Goal: Information Seeking & Learning: Check status

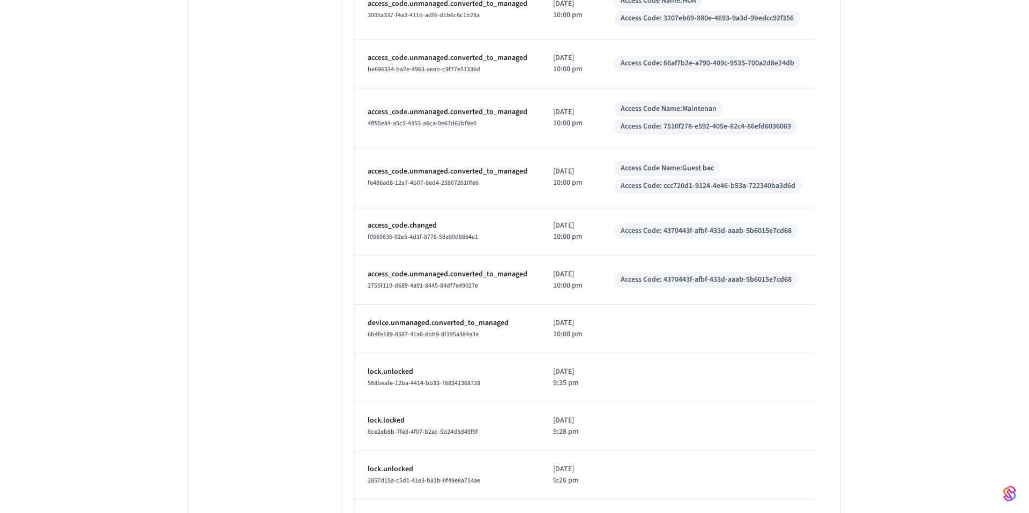
drag, startPoint x: 792, startPoint y: 223, endPoint x: 663, endPoint y: 225, distance: 129.1
copy div "64260e97-407e-4e80-a81d-f30a94db8416"
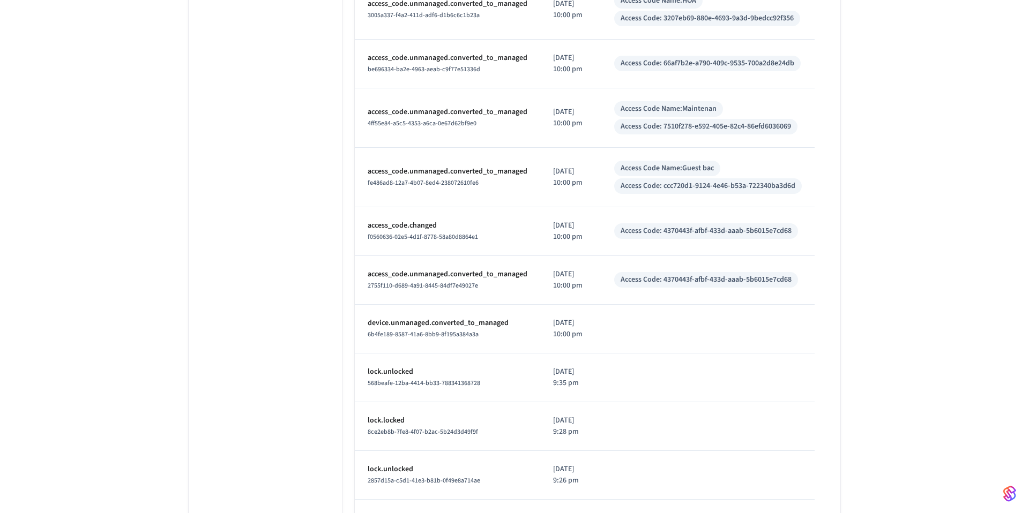
drag, startPoint x: 799, startPoint y: 225, endPoint x: 686, endPoint y: 230, distance: 113.2
drag, startPoint x: 662, startPoint y: 223, endPoint x: 794, endPoint y: 222, distance: 132.3
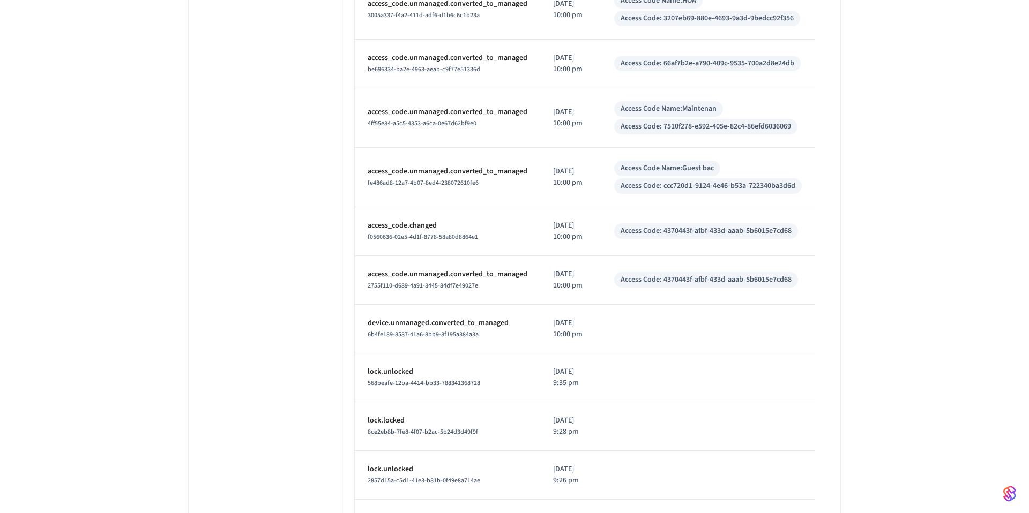
copy div "64260e97-407e-4e80-a81d-f30a94db8416"
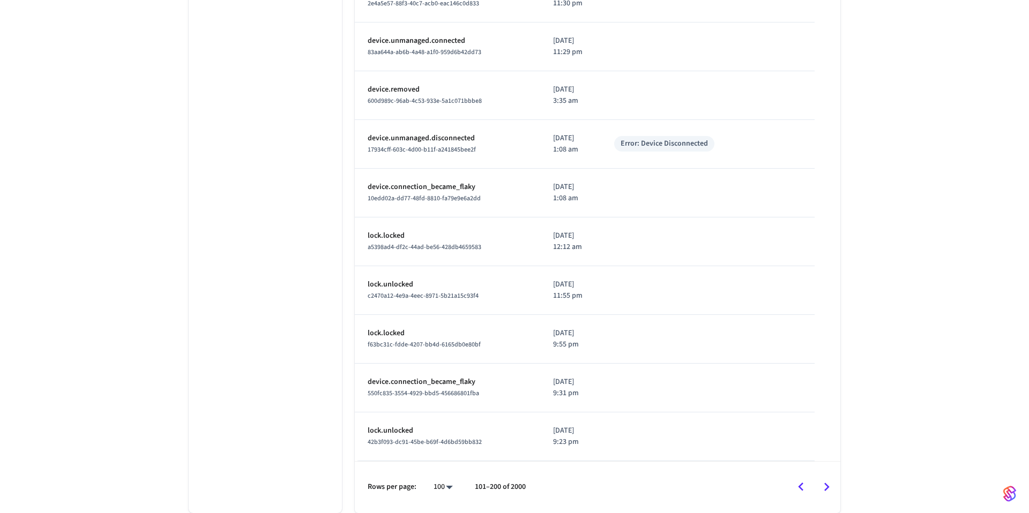
scroll to position [5570, 0]
click at [831, 489] on icon "Go to next page" at bounding box center [826, 487] width 17 height 17
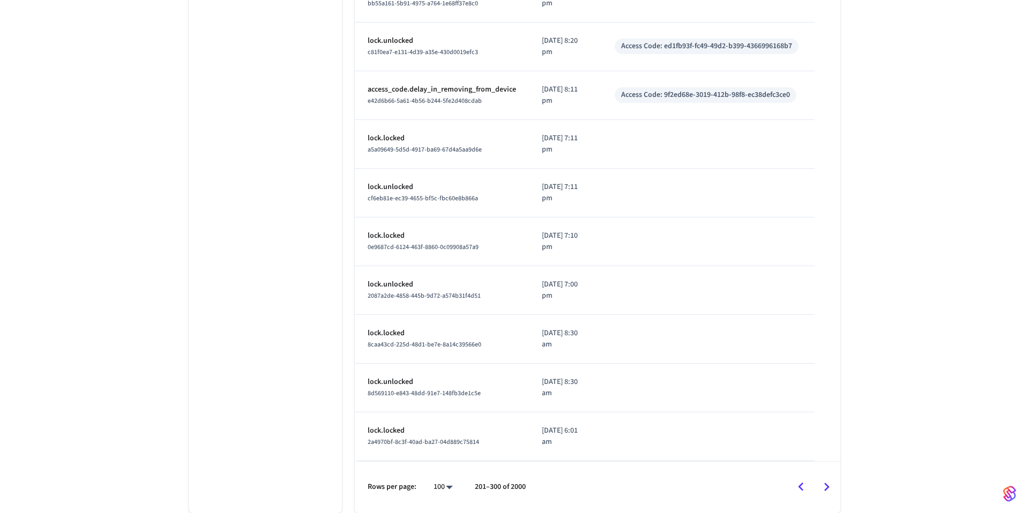
click at [827, 484] on icon "Go to next page" at bounding box center [826, 487] width 17 height 17
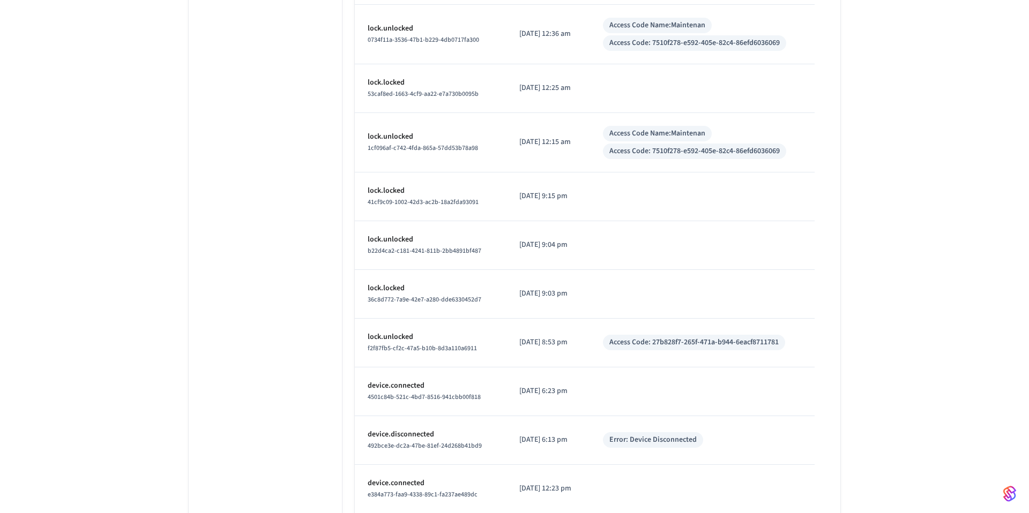
scroll to position [4798, 0]
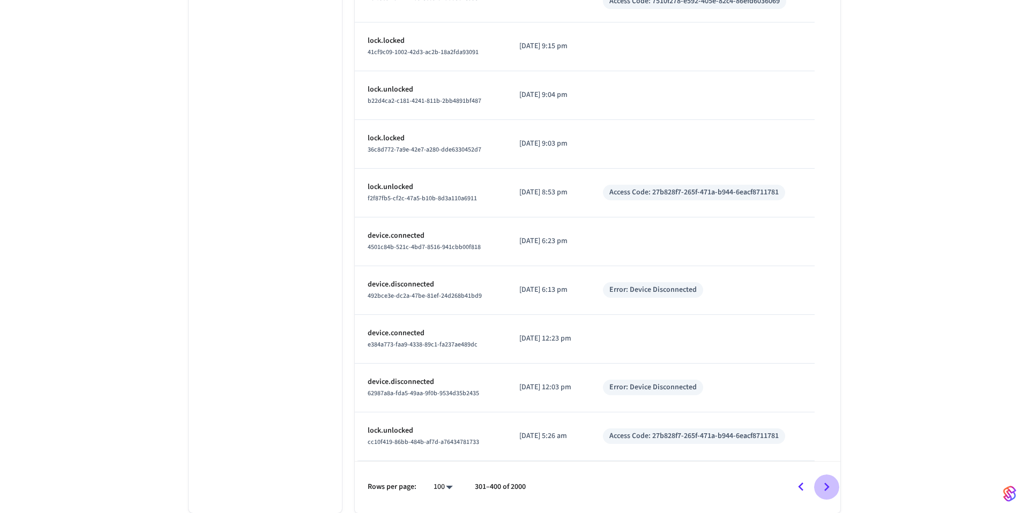
click at [827, 489] on icon "Go to next page" at bounding box center [826, 487] width 5 height 9
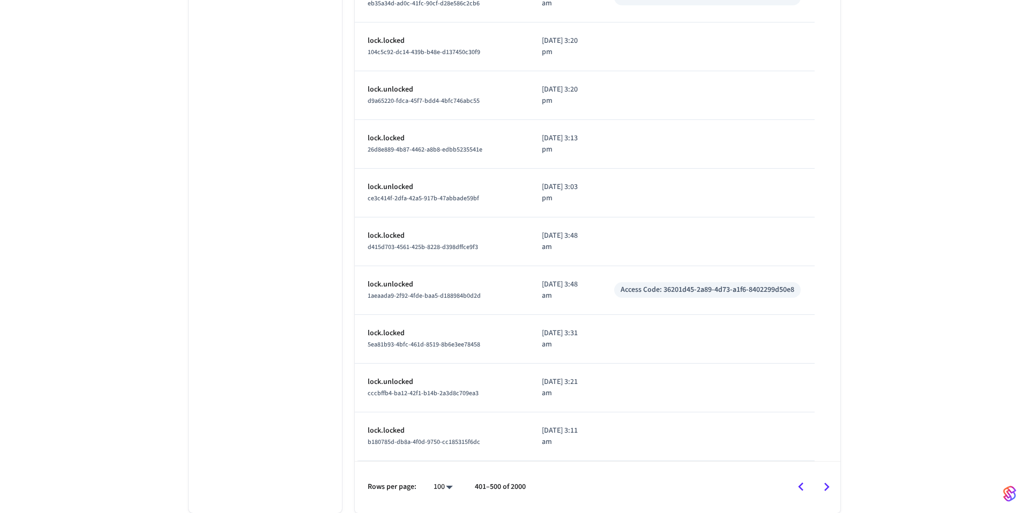
click at [820, 489] on icon "Go to next page" at bounding box center [826, 487] width 17 height 17
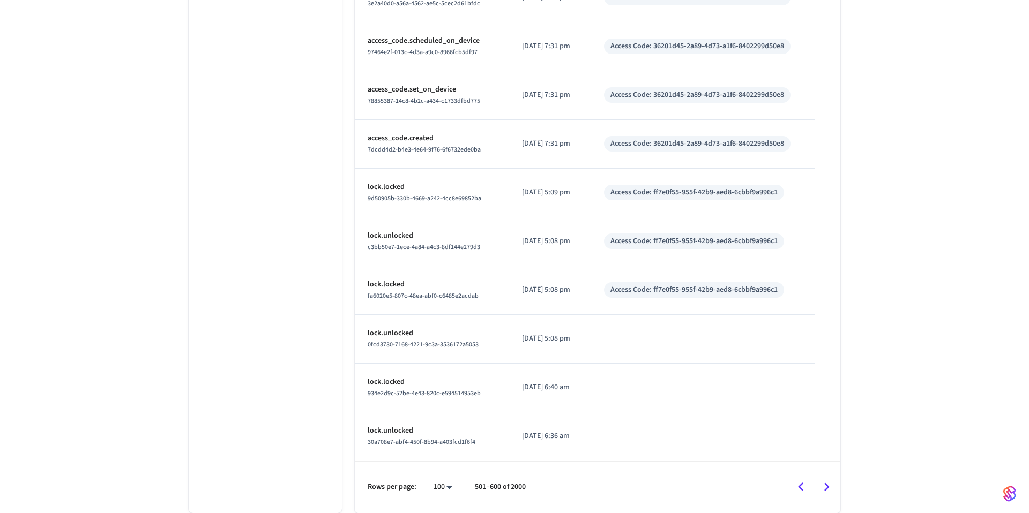
scroll to position [4648, 0]
click at [822, 489] on icon "Go to next page" at bounding box center [826, 487] width 17 height 17
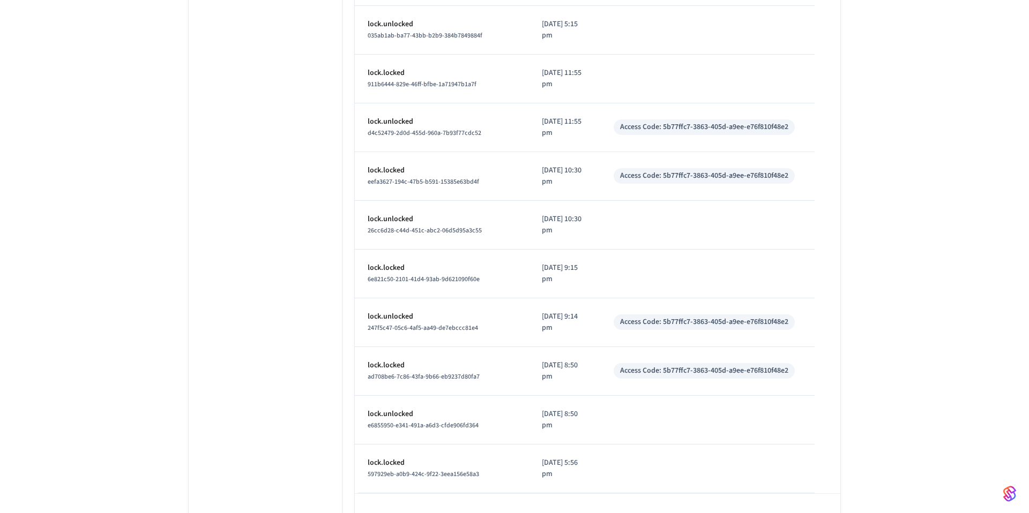
scroll to position [4680, 0]
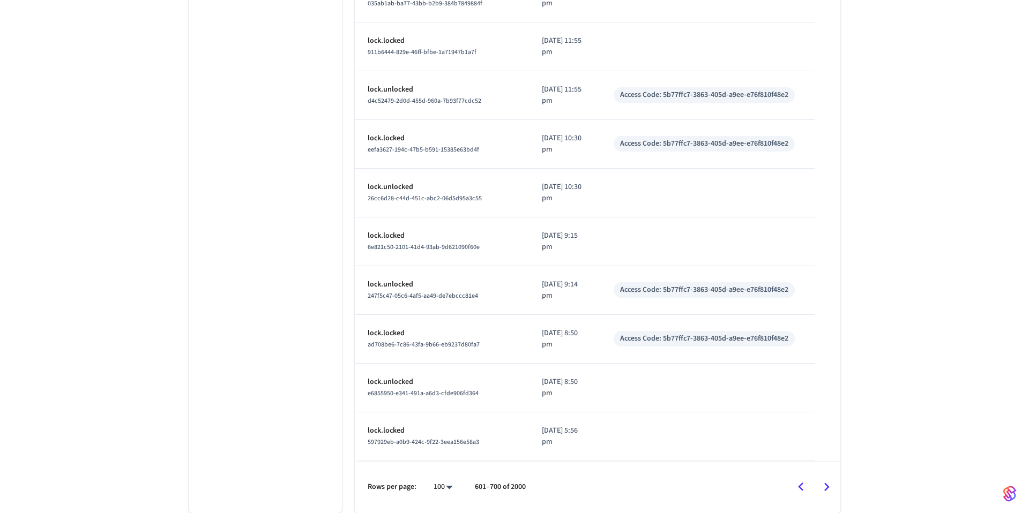
click at [831, 486] on icon "Go to next page" at bounding box center [826, 487] width 17 height 17
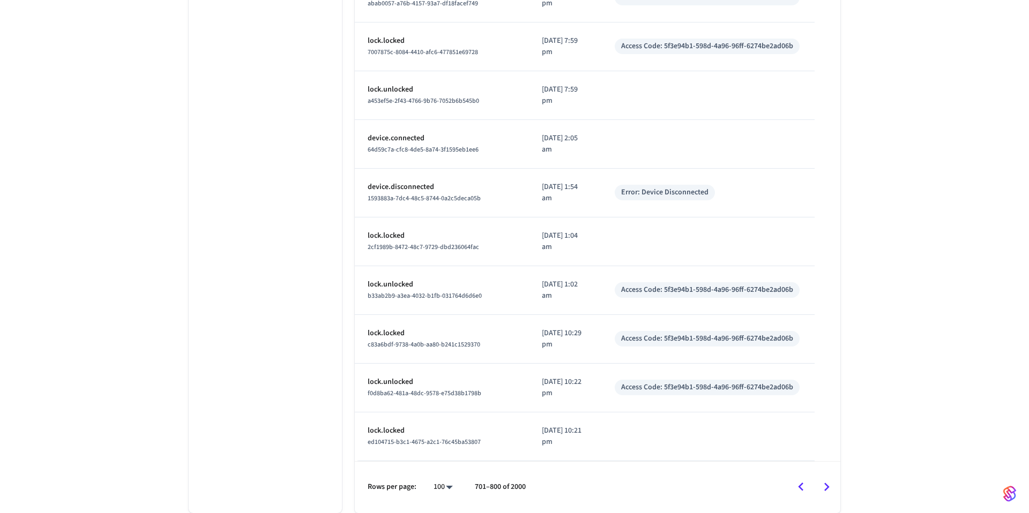
scroll to position [4648, 0]
click at [820, 490] on icon "Go to next page" at bounding box center [826, 487] width 17 height 17
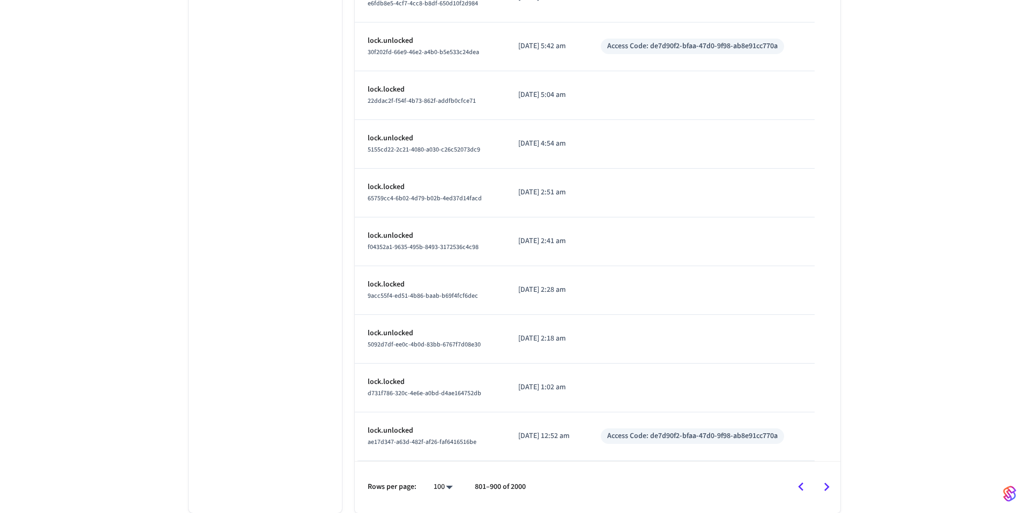
click at [824, 481] on icon "Go to next page" at bounding box center [826, 487] width 17 height 17
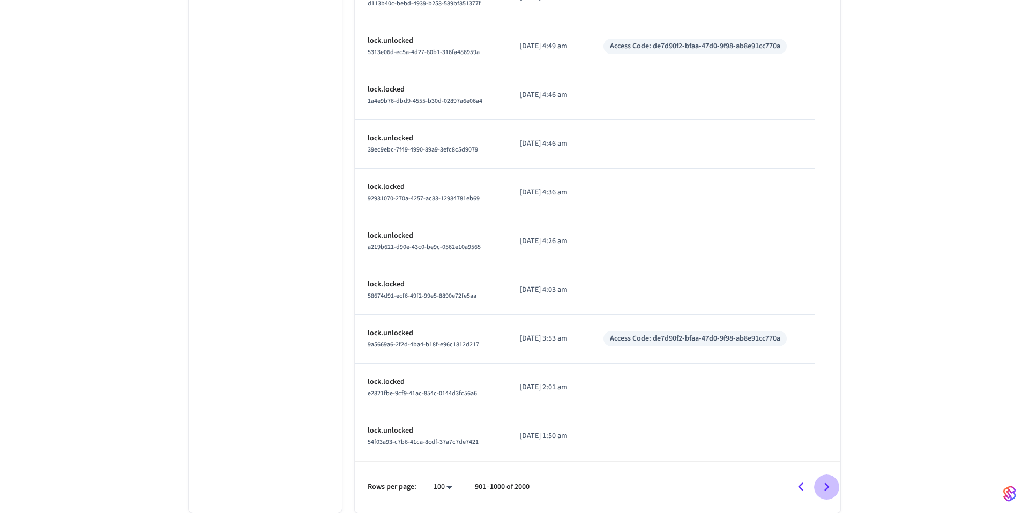
click at [833, 487] on icon "Go to next page" at bounding box center [826, 487] width 17 height 17
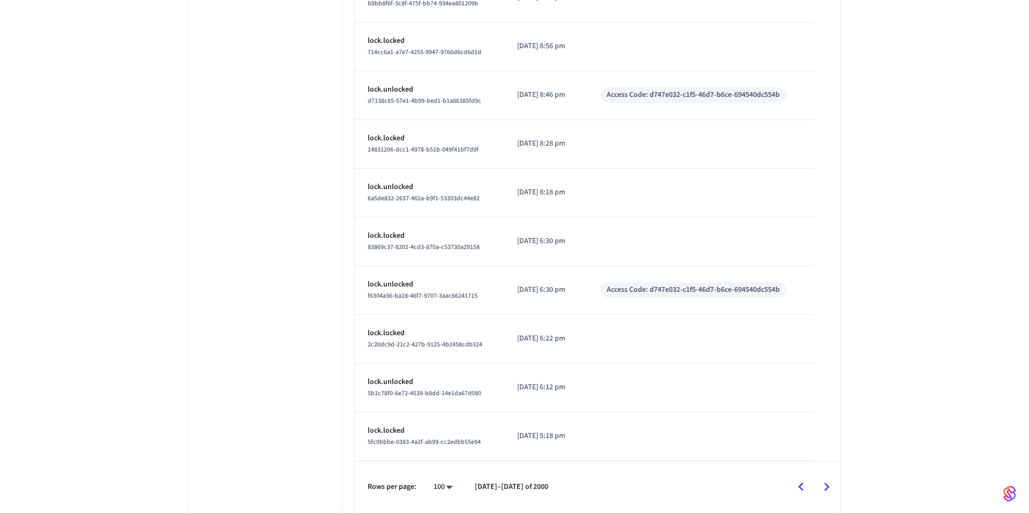
click at [824, 492] on icon "Go to next page" at bounding box center [826, 487] width 17 height 17
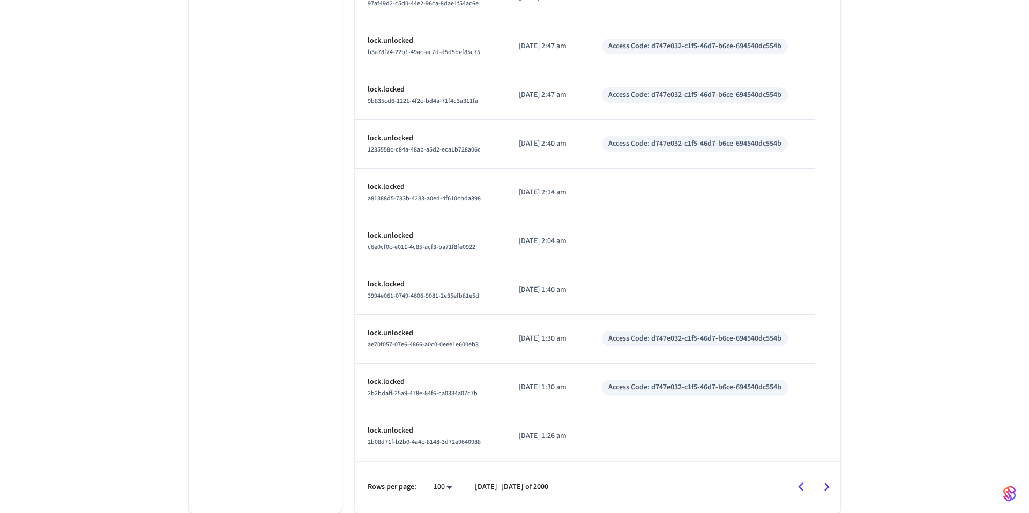
click at [822, 490] on icon "Go to next page" at bounding box center [826, 487] width 17 height 17
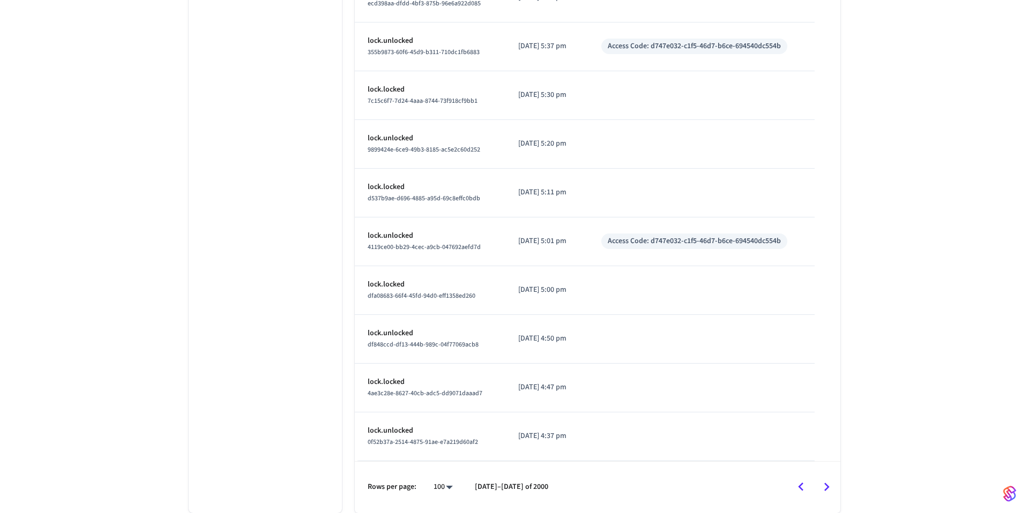
click at [829, 487] on icon "Go to next page" at bounding box center [826, 487] width 17 height 17
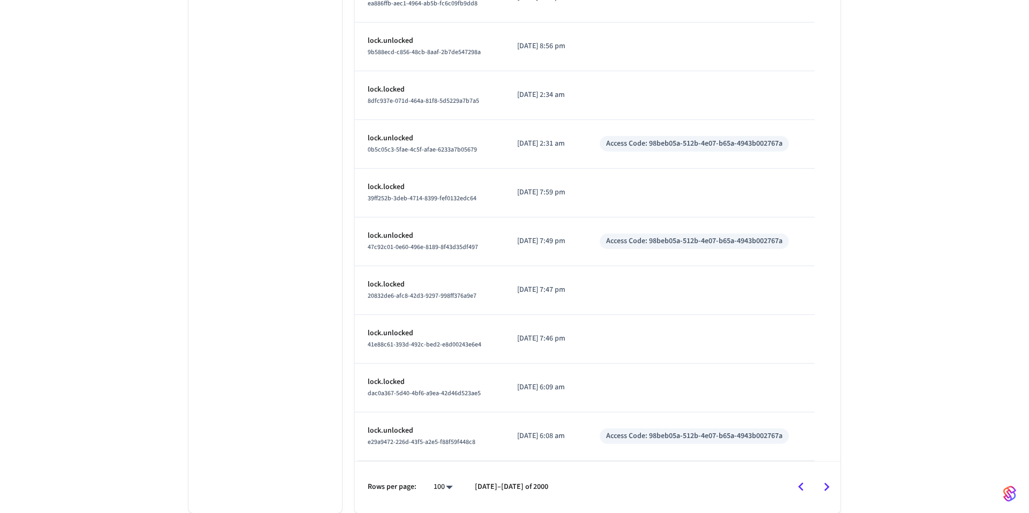
click at [822, 485] on icon "Go to next page" at bounding box center [826, 487] width 17 height 17
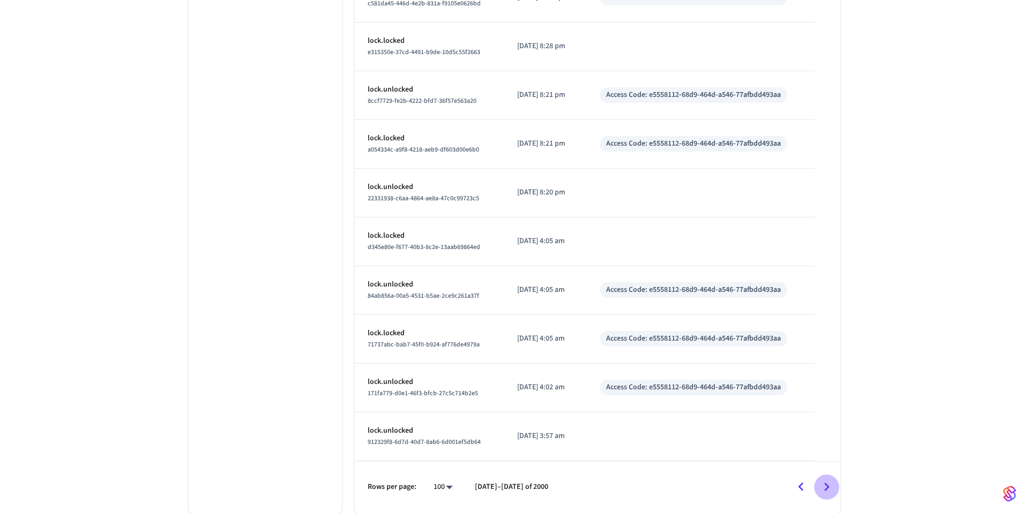
click at [832, 486] on icon "Go to next page" at bounding box center [826, 487] width 17 height 17
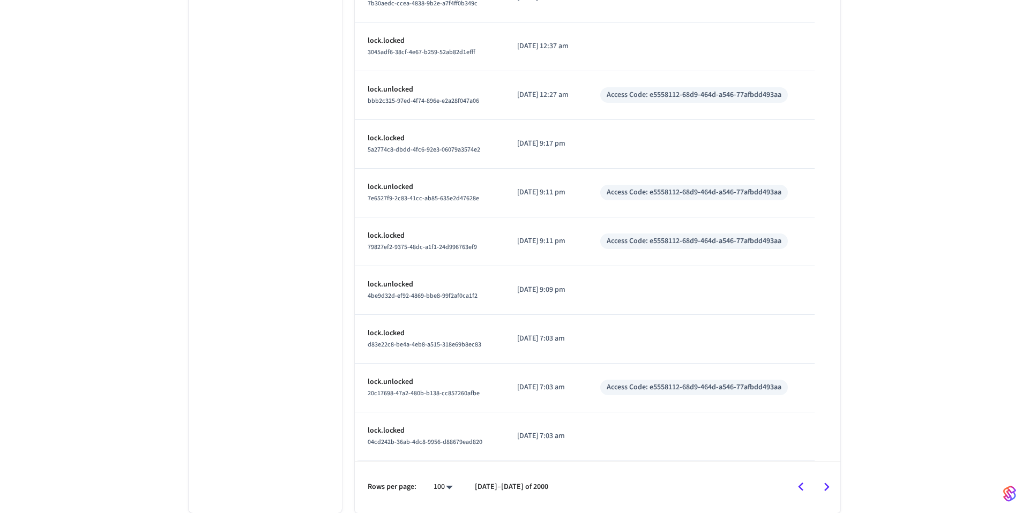
click at [831, 489] on icon "Go to next page" at bounding box center [826, 487] width 17 height 17
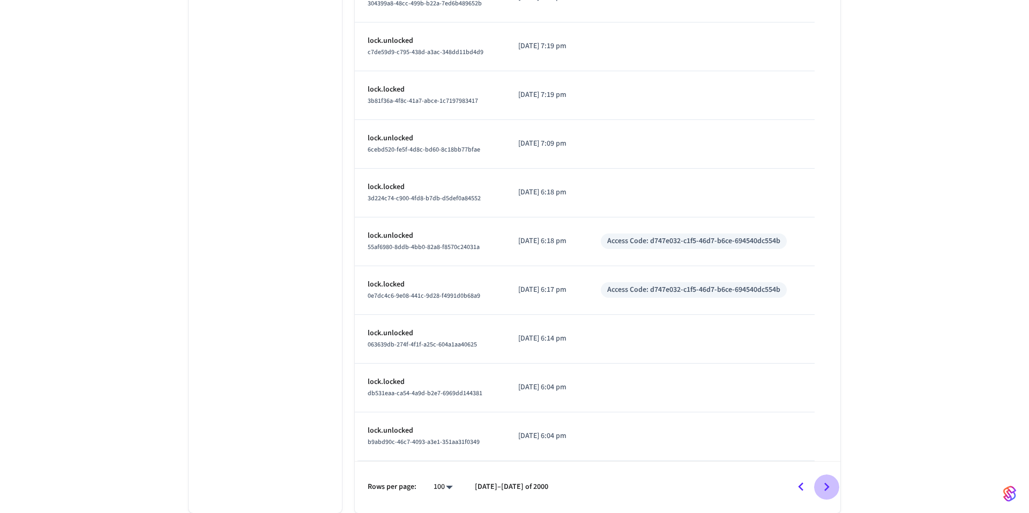
click at [827, 489] on icon "Go to next page" at bounding box center [826, 487] width 5 height 9
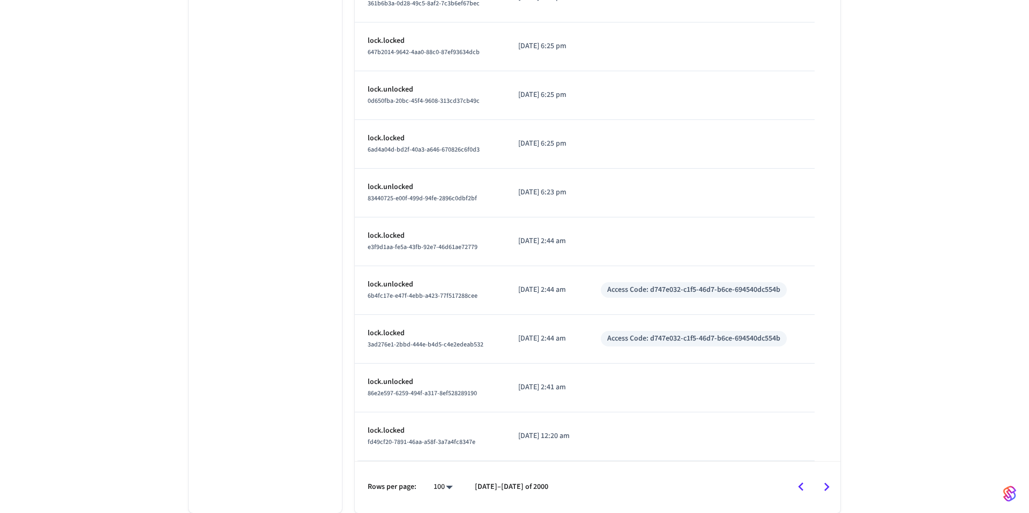
click at [827, 491] on icon "Go to next page" at bounding box center [826, 487] width 17 height 17
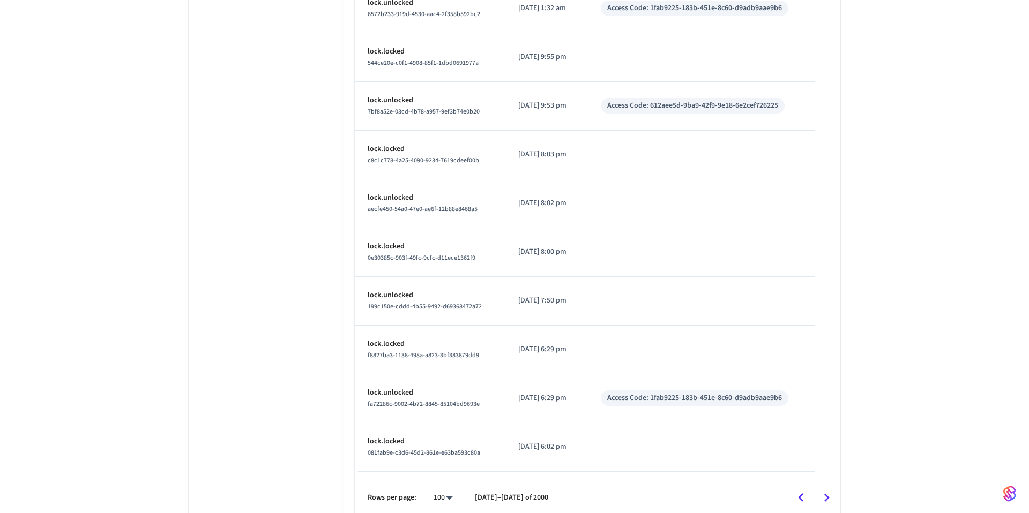
click at [825, 492] on icon "Go to next page" at bounding box center [826, 498] width 17 height 17
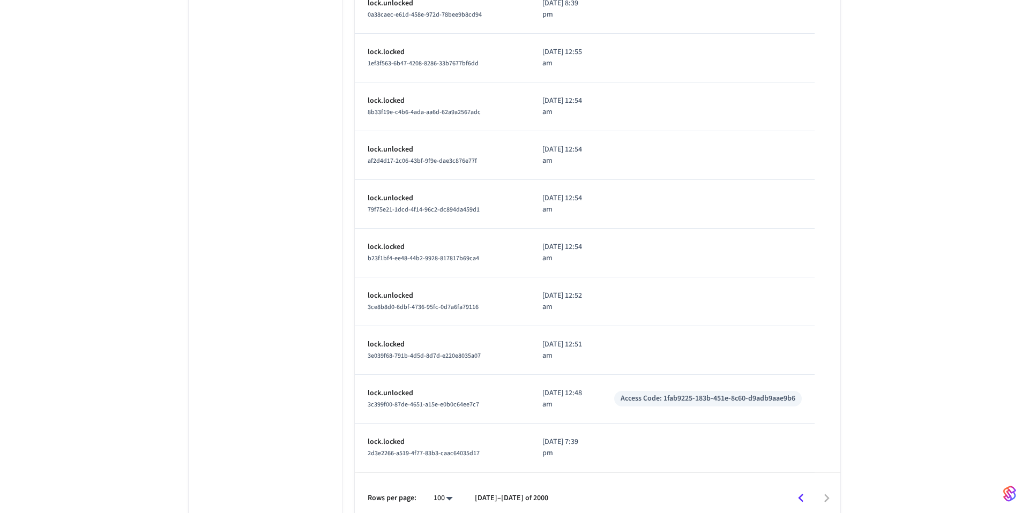
click at [800, 490] on icon "Go to previous page" at bounding box center [800, 498] width 17 height 17
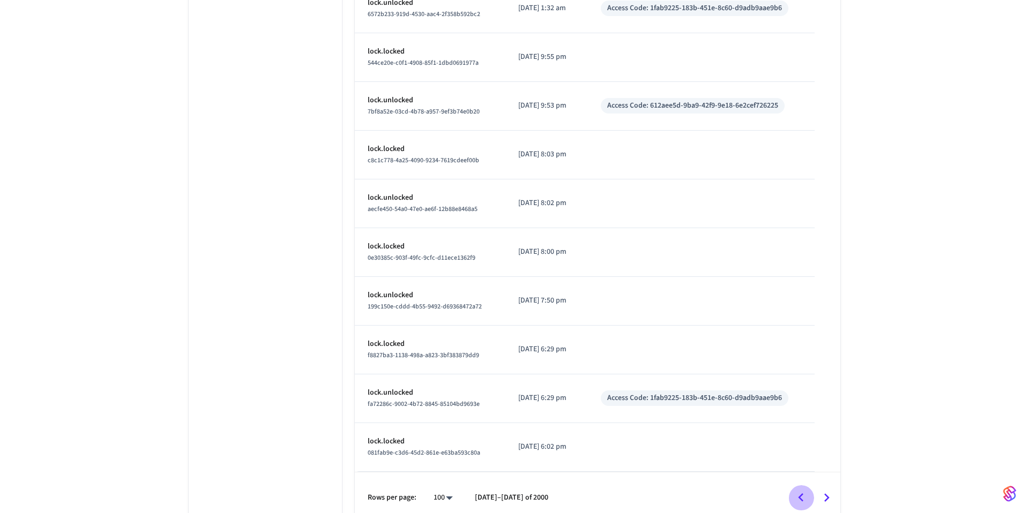
click at [800, 493] on icon "Go to previous page" at bounding box center [800, 498] width 17 height 17
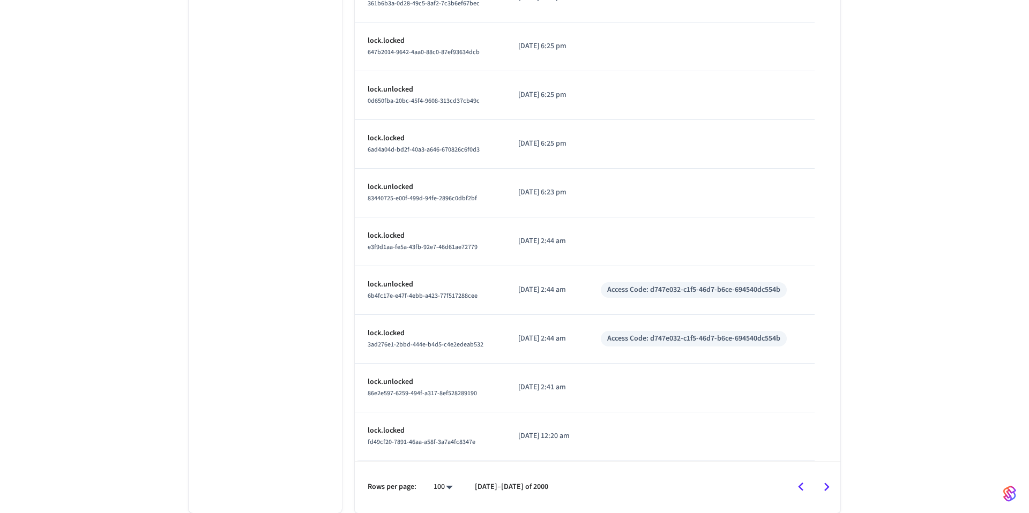
click at [800, 494] on icon "Go to previous page" at bounding box center [800, 487] width 17 height 17
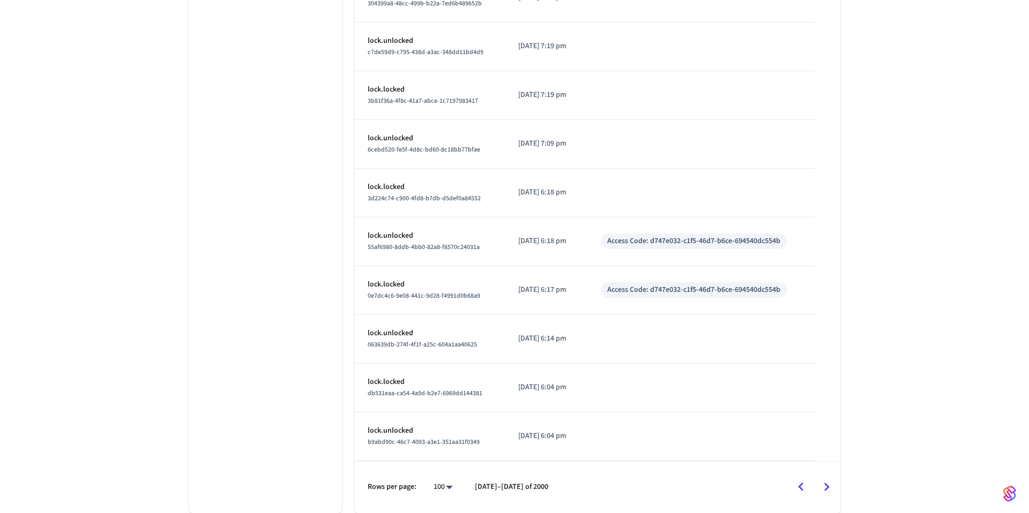
click at [800, 494] on icon "Go to previous page" at bounding box center [800, 487] width 17 height 17
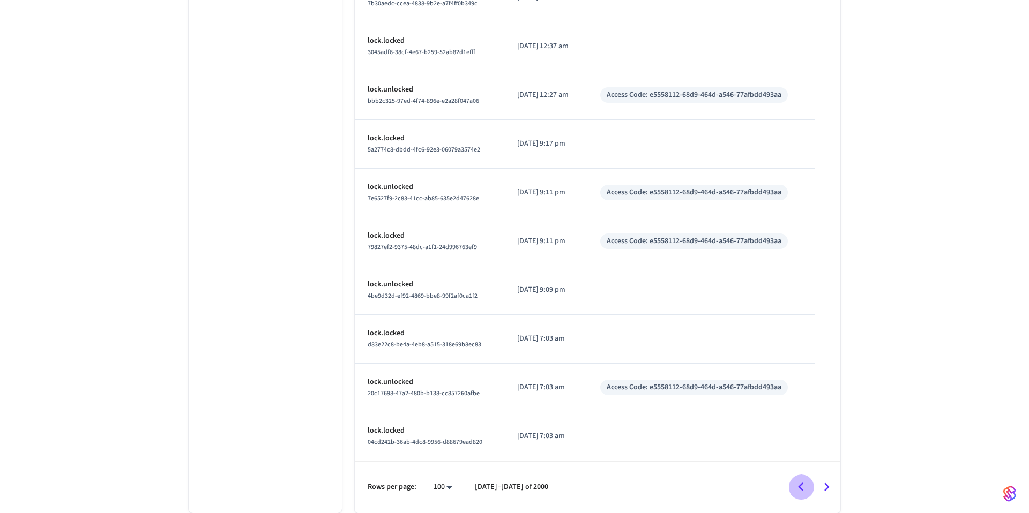
click at [800, 494] on icon "Go to previous page" at bounding box center [800, 487] width 17 height 17
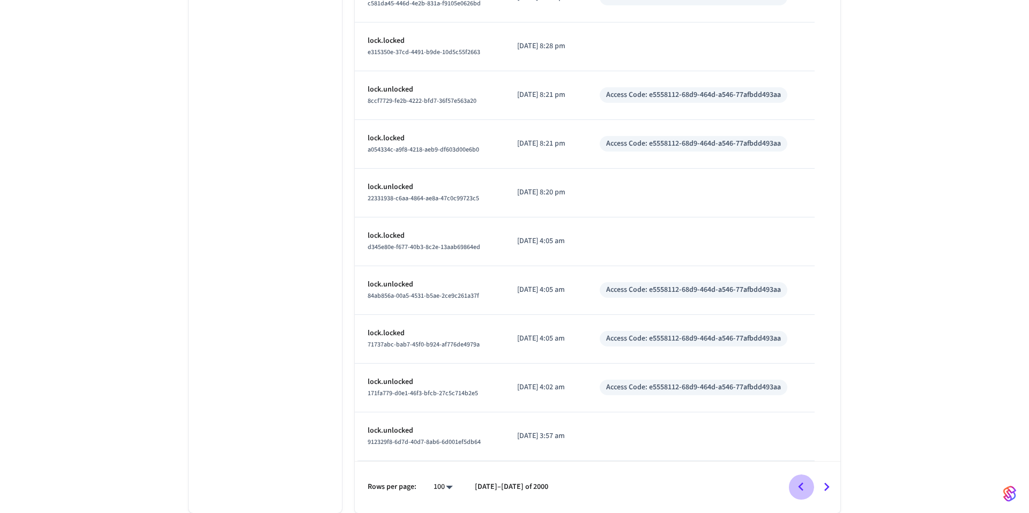
click at [800, 494] on icon "Go to previous page" at bounding box center [800, 487] width 17 height 17
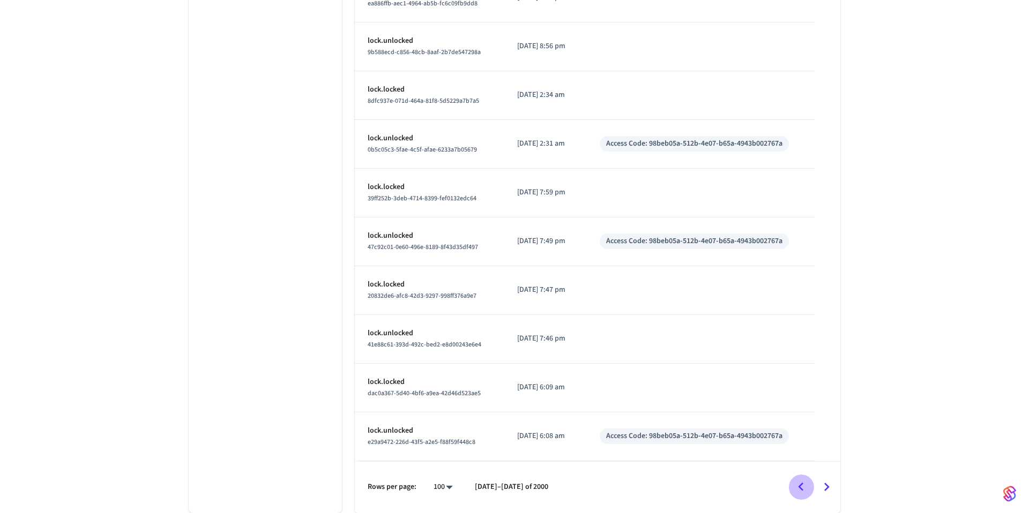
click at [800, 494] on icon "Go to previous page" at bounding box center [800, 487] width 17 height 17
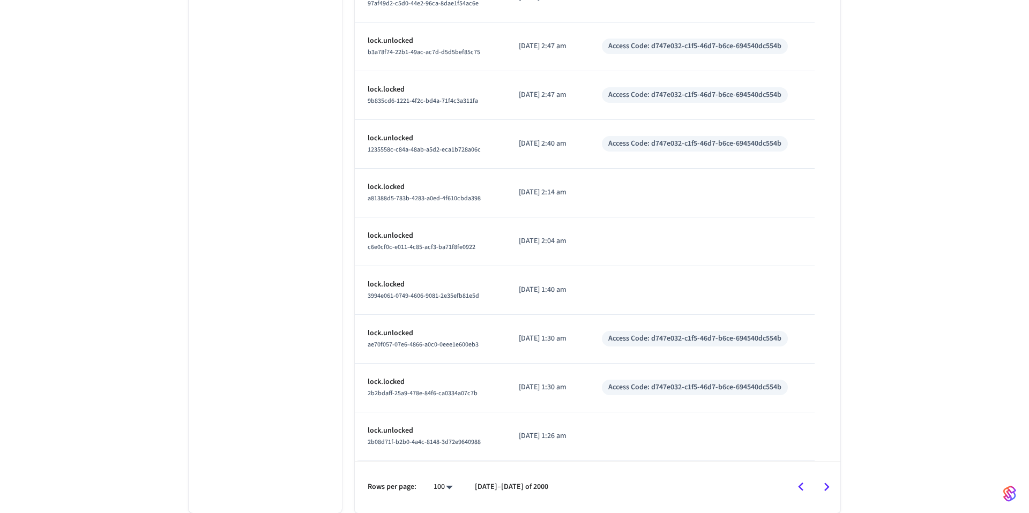
click at [800, 494] on icon "Go to previous page" at bounding box center [800, 487] width 17 height 17
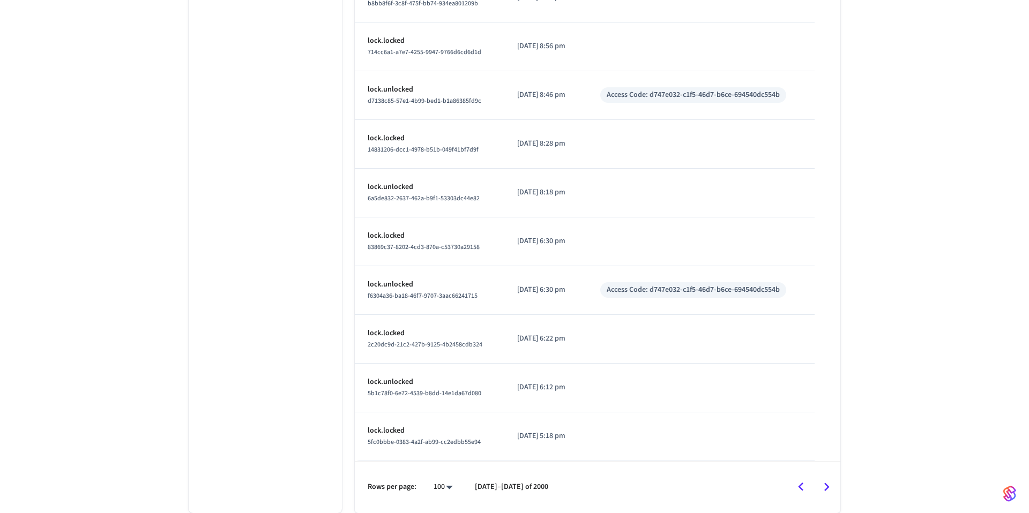
click at [800, 494] on icon "Go to previous page" at bounding box center [800, 487] width 17 height 17
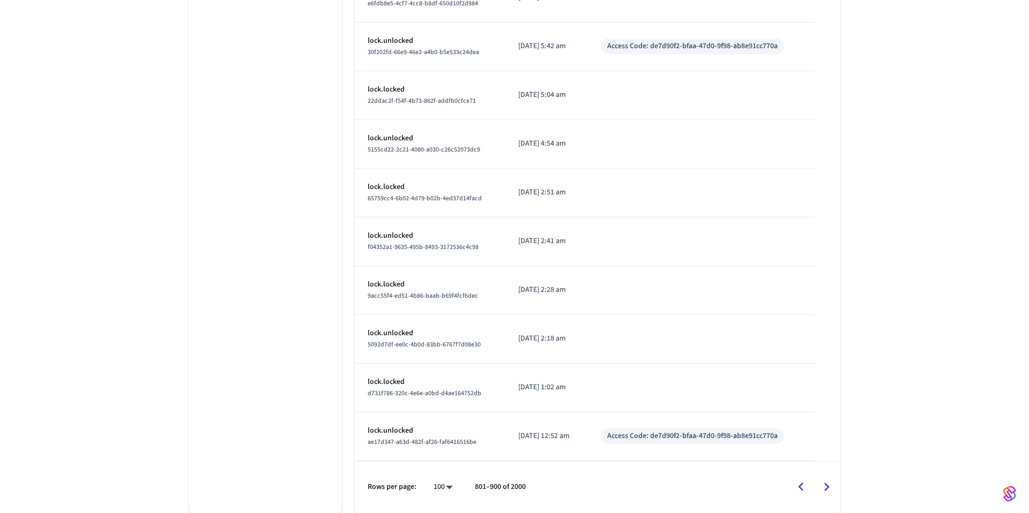
click at [800, 494] on icon "Go to previous page" at bounding box center [800, 487] width 17 height 17
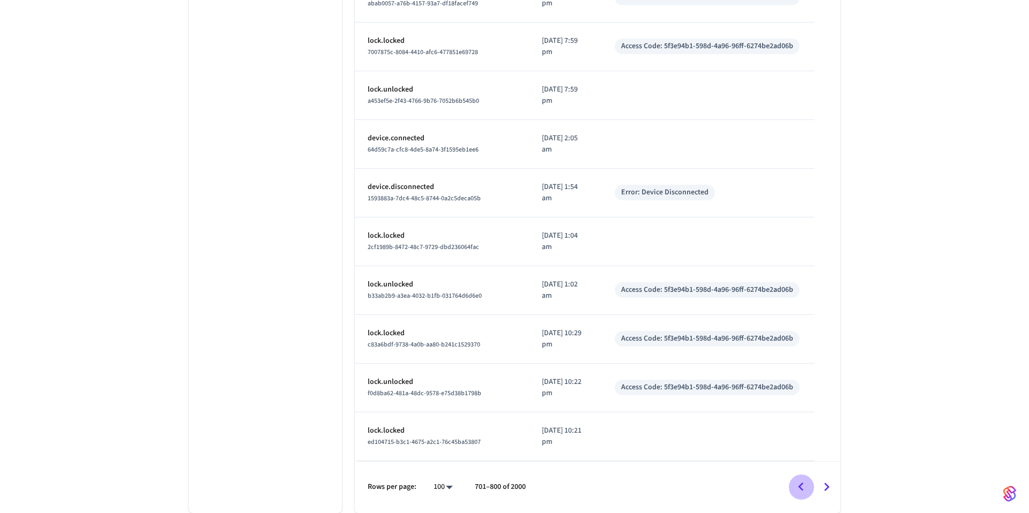
click at [800, 494] on icon "Go to previous page" at bounding box center [800, 487] width 17 height 17
click at [800, 494] on div "Rows per page: 100 *** 701–800 of 2000" at bounding box center [597, 487] width 485 height 52
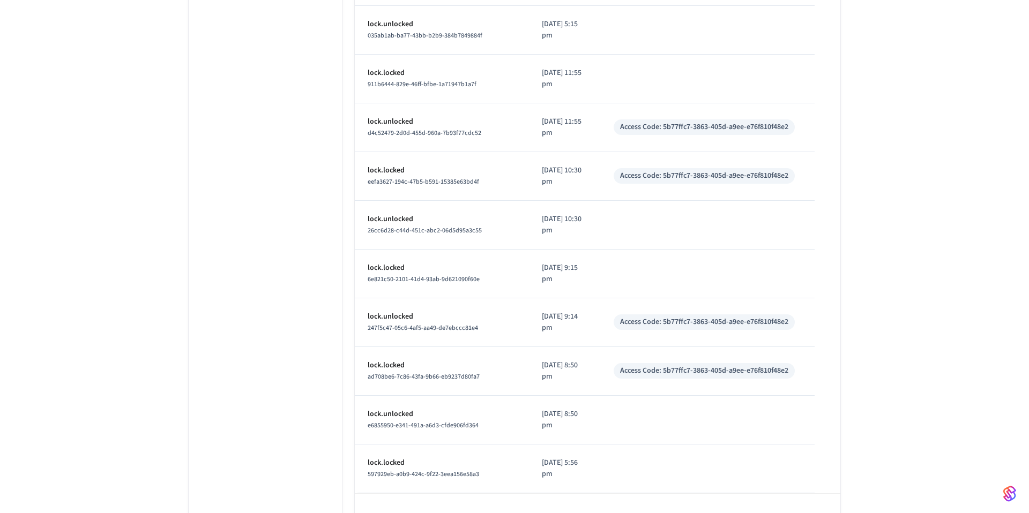
click at [800, 494] on div "Rows per page: 100 *** 601–700 of 2000" at bounding box center [597, 519] width 485 height 52
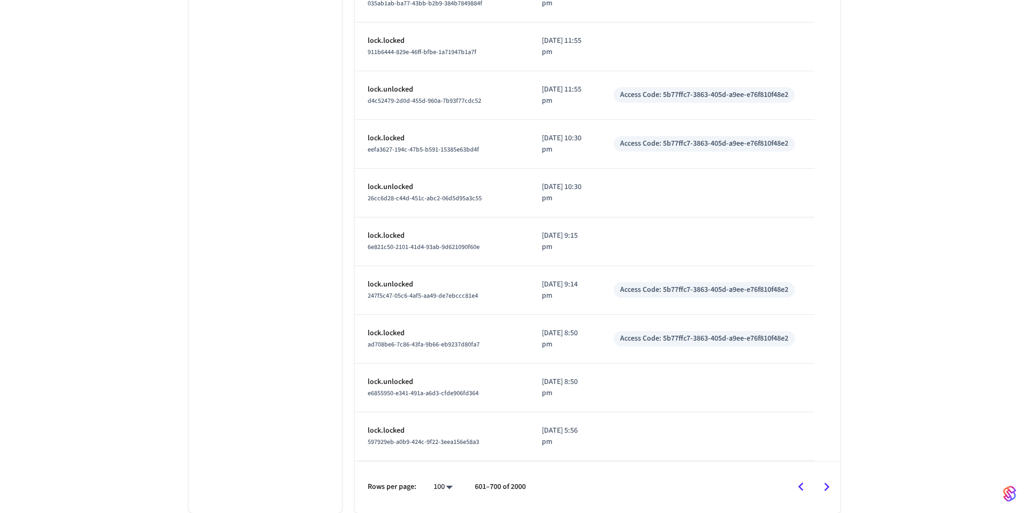
click at [795, 484] on icon "Go to previous page" at bounding box center [800, 487] width 17 height 17
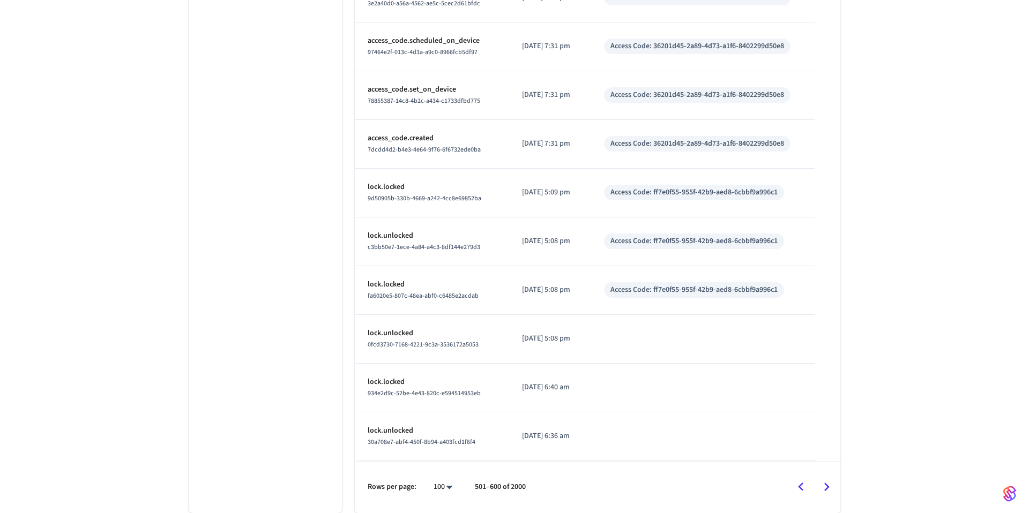
click at [799, 491] on icon "Go to previous page" at bounding box center [800, 487] width 17 height 17
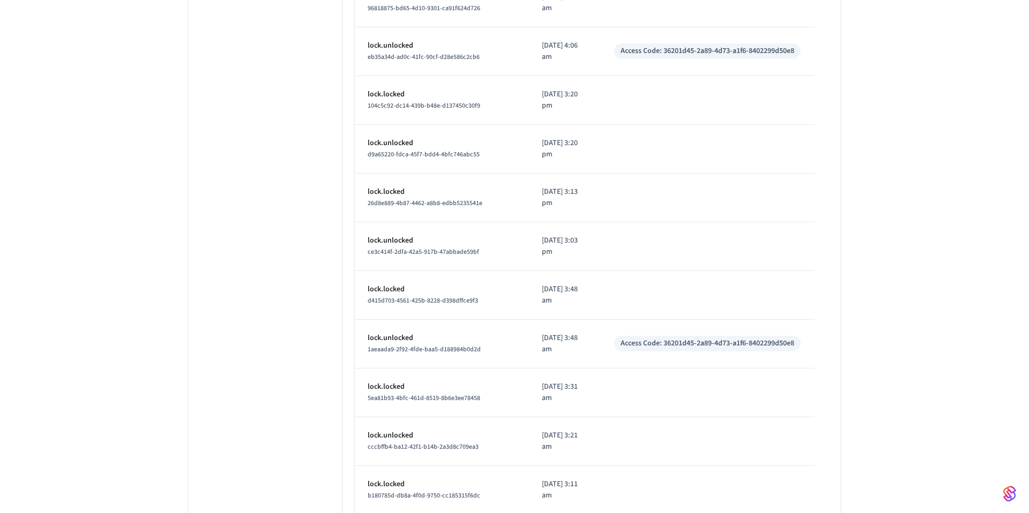
scroll to position [4733, 0]
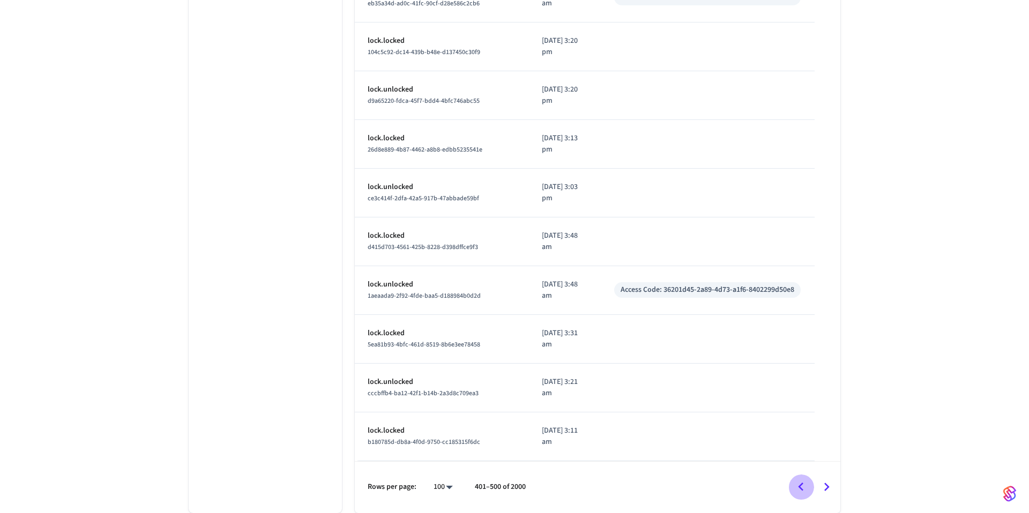
click at [805, 486] on icon "Go to previous page" at bounding box center [800, 487] width 17 height 17
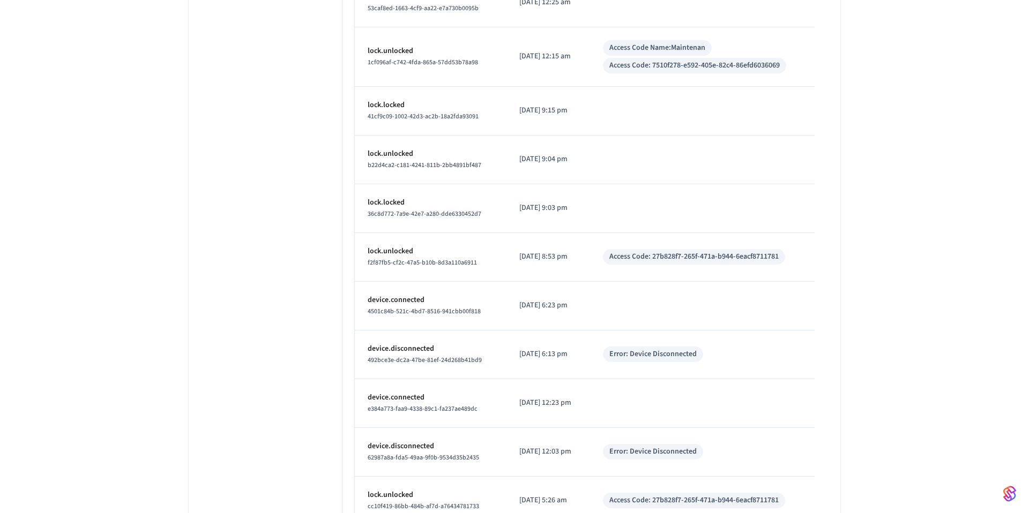
scroll to position [4798, 0]
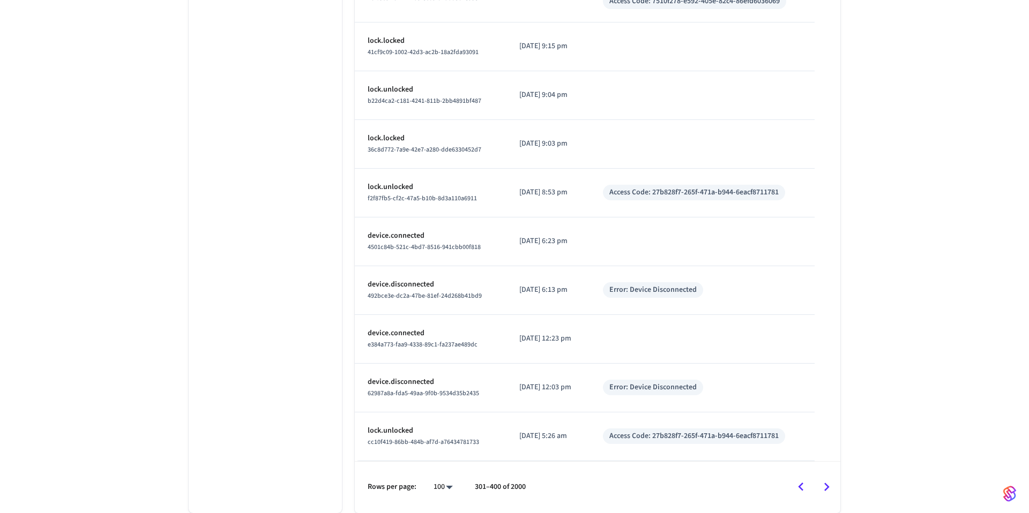
click at [800, 487] on icon "Go to previous page" at bounding box center [800, 487] width 5 height 9
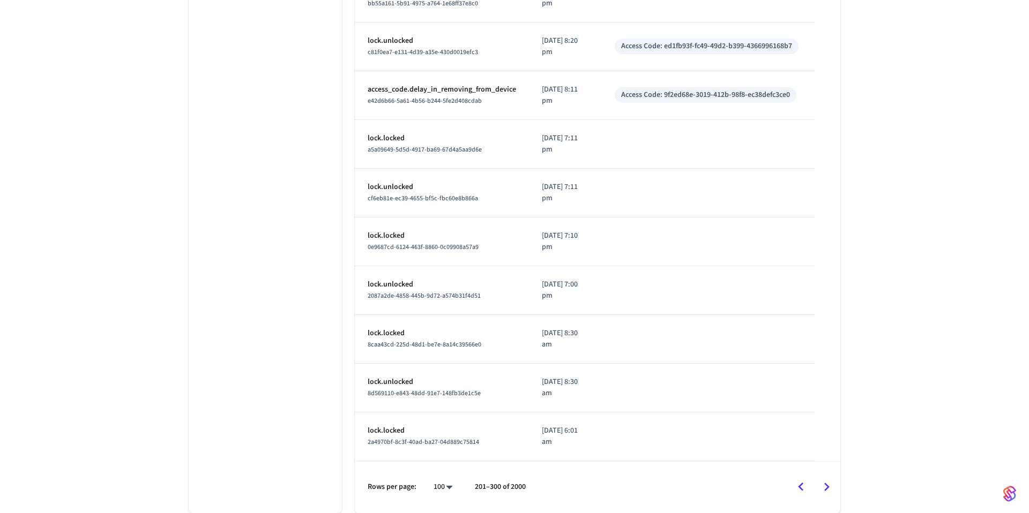
click at [793, 494] on icon "Go to previous page" at bounding box center [800, 487] width 17 height 17
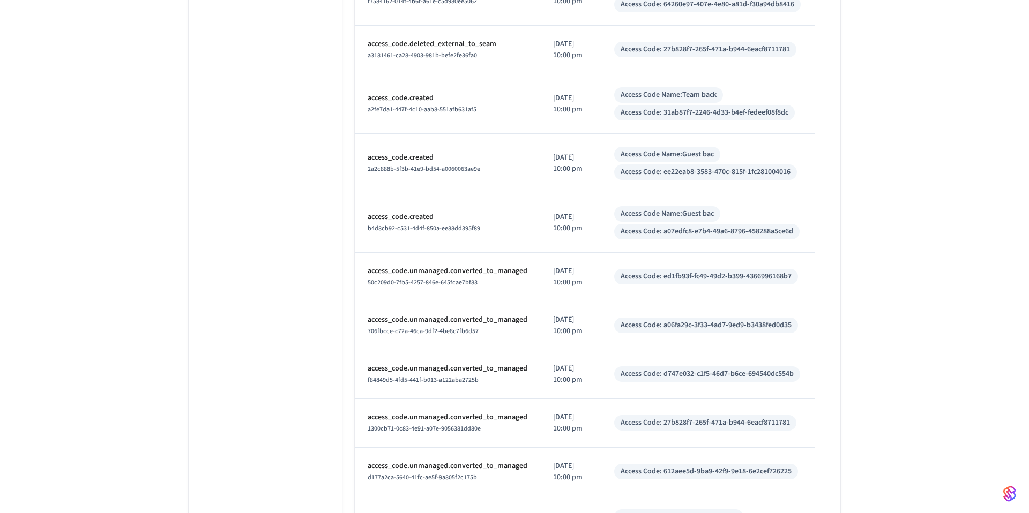
scroll to position [3736, 0]
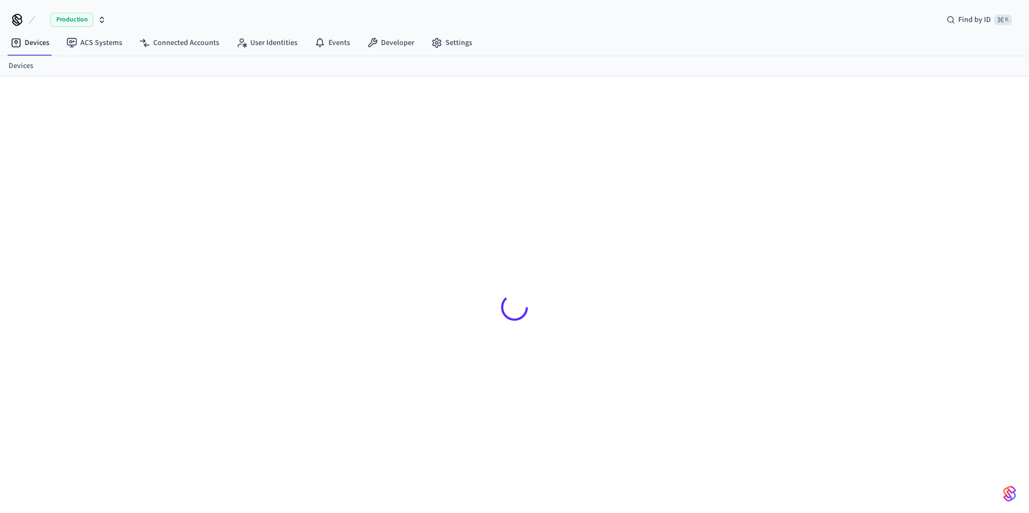
scroll to position [14, 0]
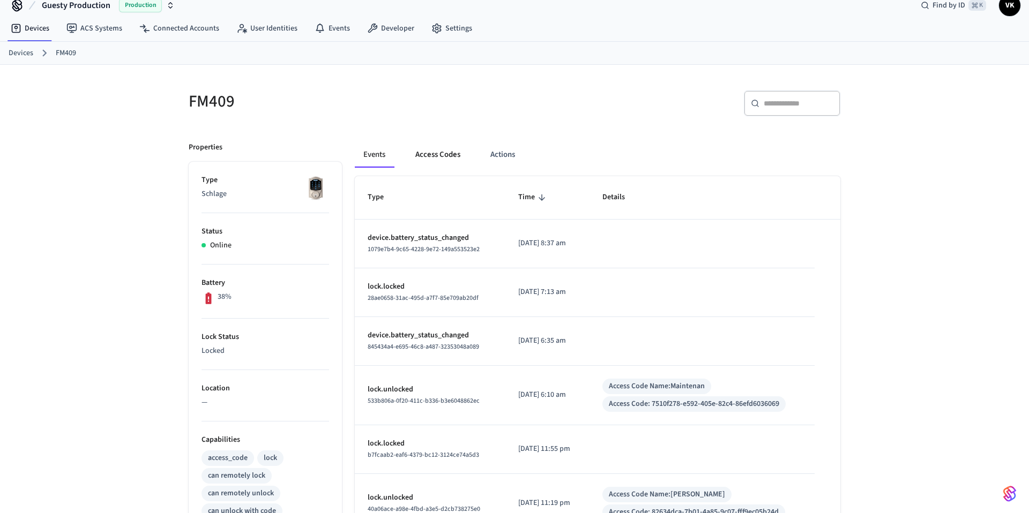
click at [439, 152] on button "Access Codes" at bounding box center [438, 155] width 62 height 26
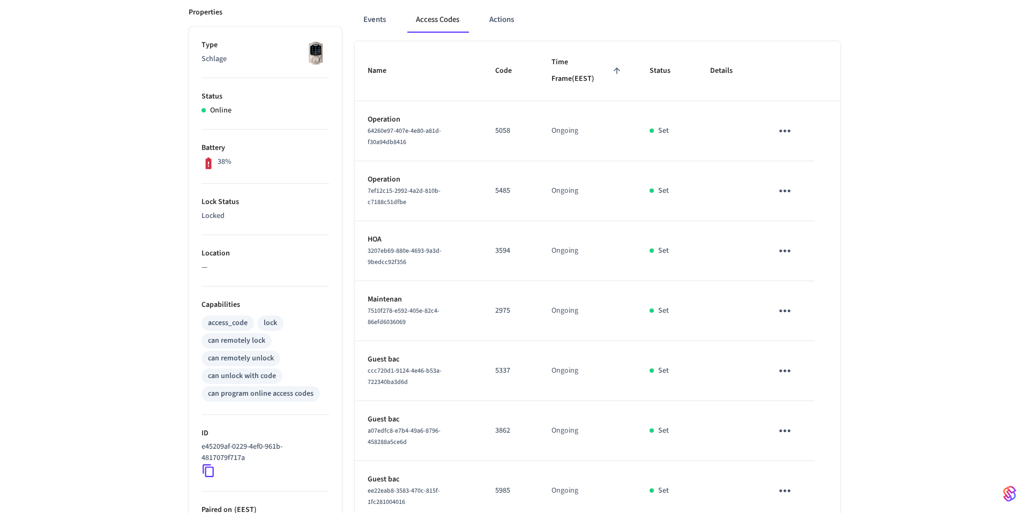
scroll to position [101, 0]
